Goal: Task Accomplishment & Management: Complete application form

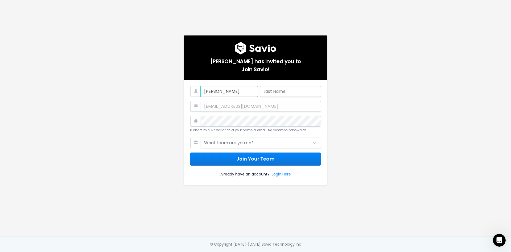
type input "[PERSON_NAME]"
click at [245, 142] on select "What team are you on? Support Product Sales Customer Success Marketing Other" at bounding box center [261, 142] width 120 height 11
select select "SUPPORT"
click at [201, 137] on select "What team are you on? Support Product Sales Customer Success Marketing Other" at bounding box center [261, 142] width 120 height 11
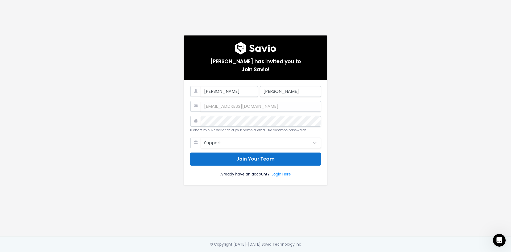
click at [241, 161] on button "Join Your Team" at bounding box center [255, 158] width 131 height 13
